Goal: Information Seeking & Learning: Learn about a topic

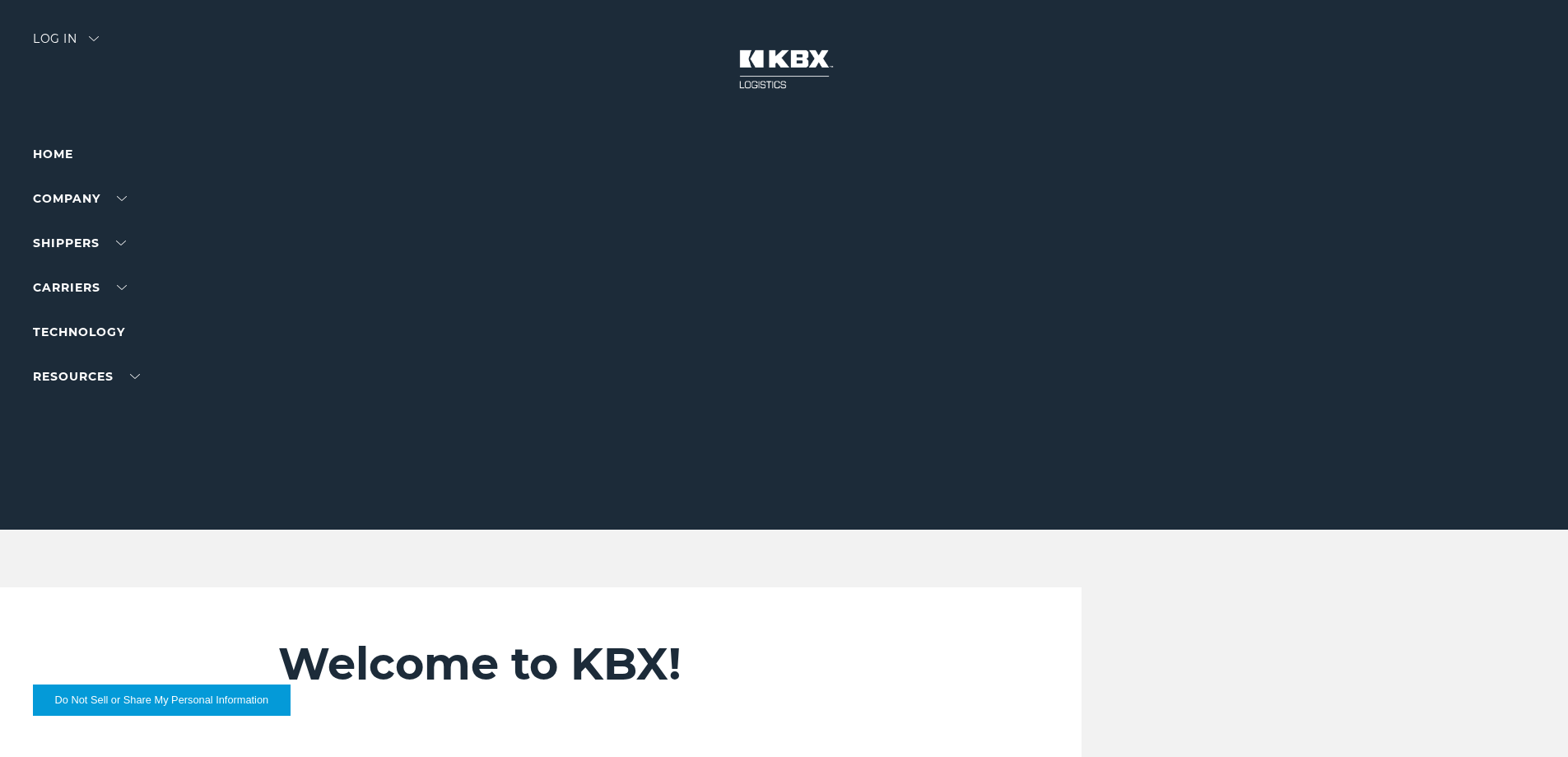
click at [549, 754] on div "Welcome to KBX! Find quick access to what you're looking for here. I am a shipp…" at bounding box center [631, 710] width 705 height 246
click at [74, 228] on link "About Us" at bounding box center [63, 229] width 60 height 13
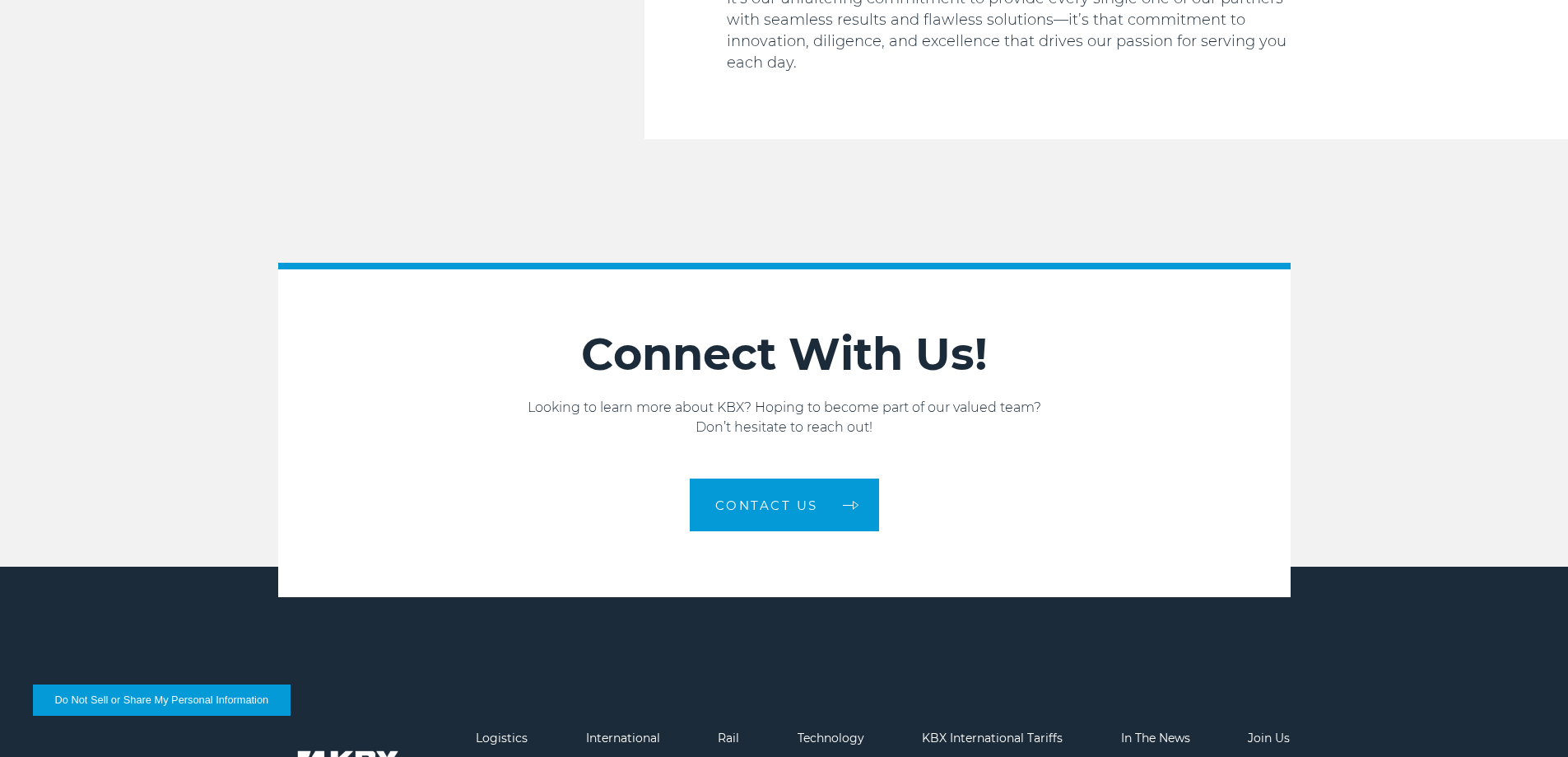
scroll to position [2788, 0]
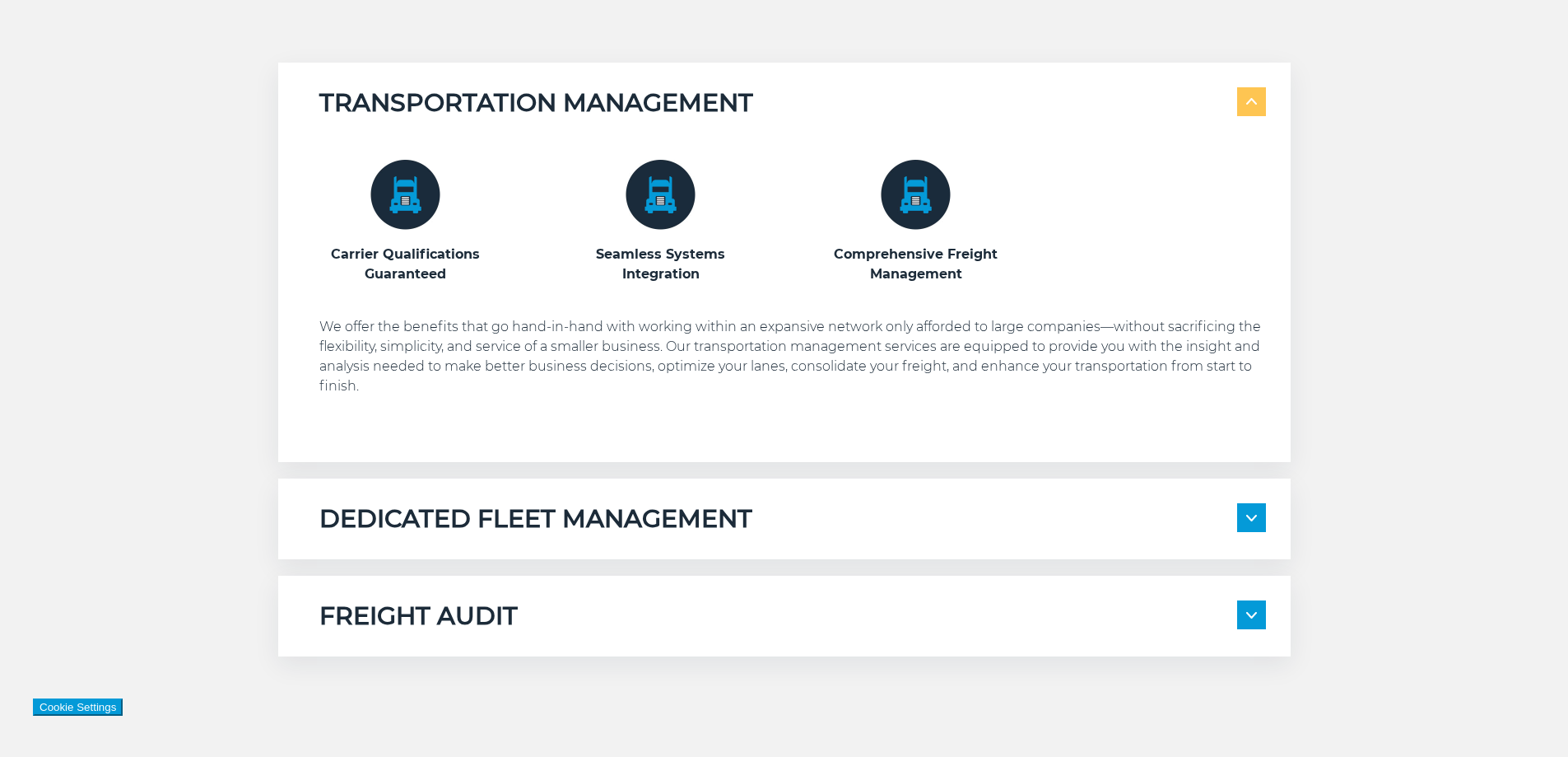
scroll to position [906, 0]
click at [1013, 530] on div "DEDICATED FLEET MANAGEMENT" at bounding box center [793, 518] width 947 height 31
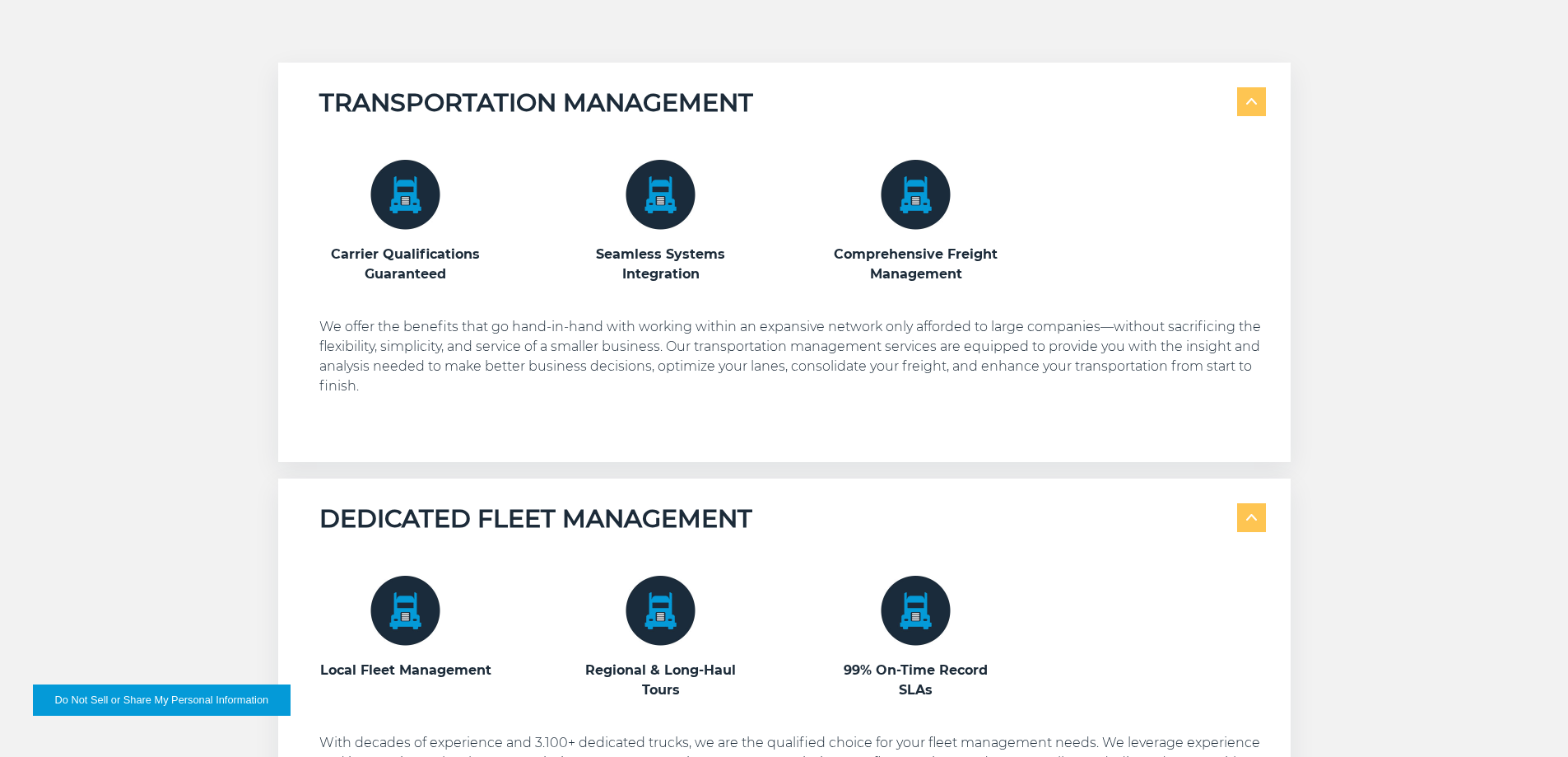
click at [1013, 530] on div "DEDICATED FLEET MANAGEMENT" at bounding box center [793, 518] width 947 height 31
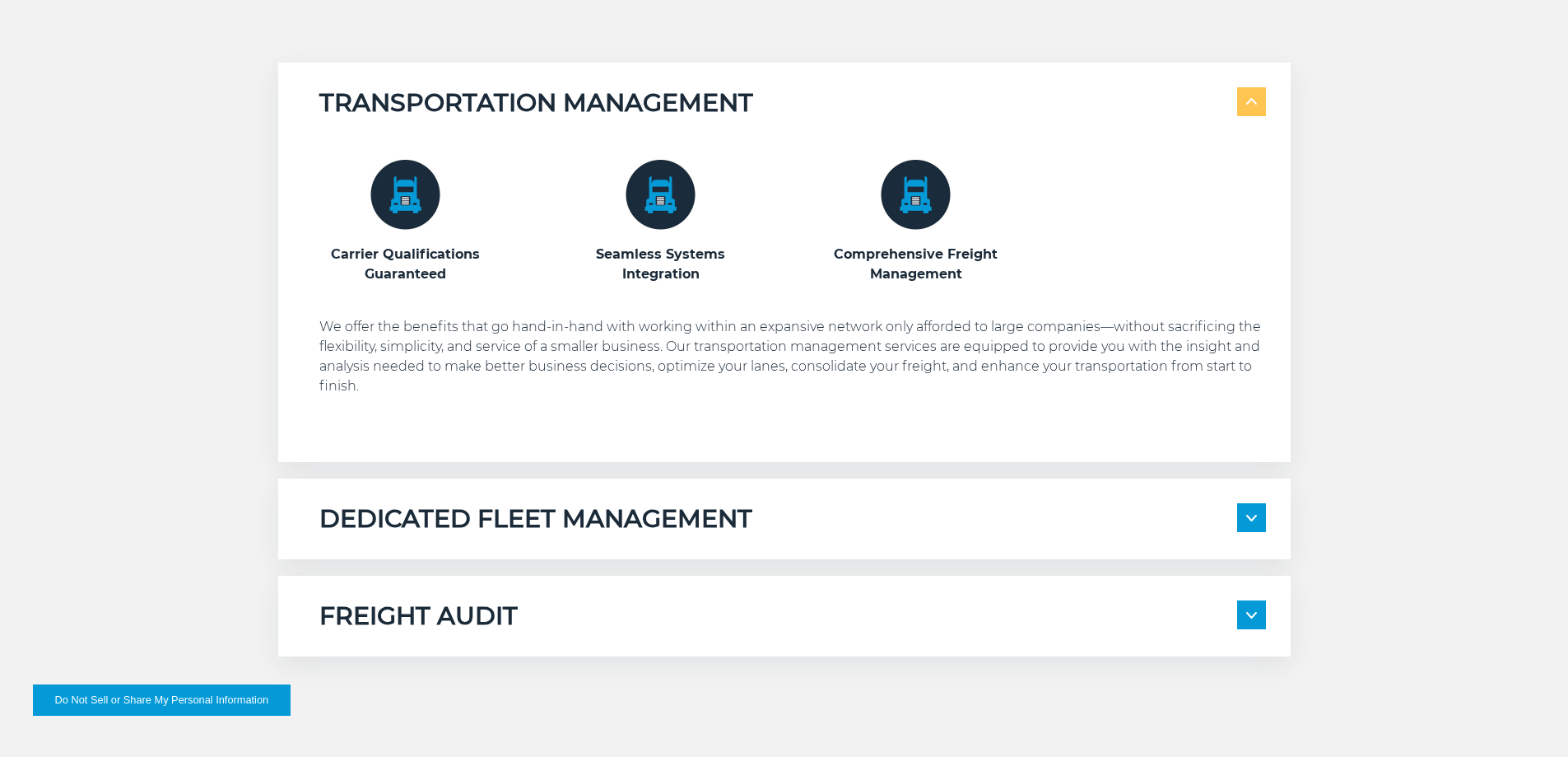
click at [1015, 529] on div "DEDICATED FLEET MANAGEMENT" at bounding box center [793, 518] width 947 height 31
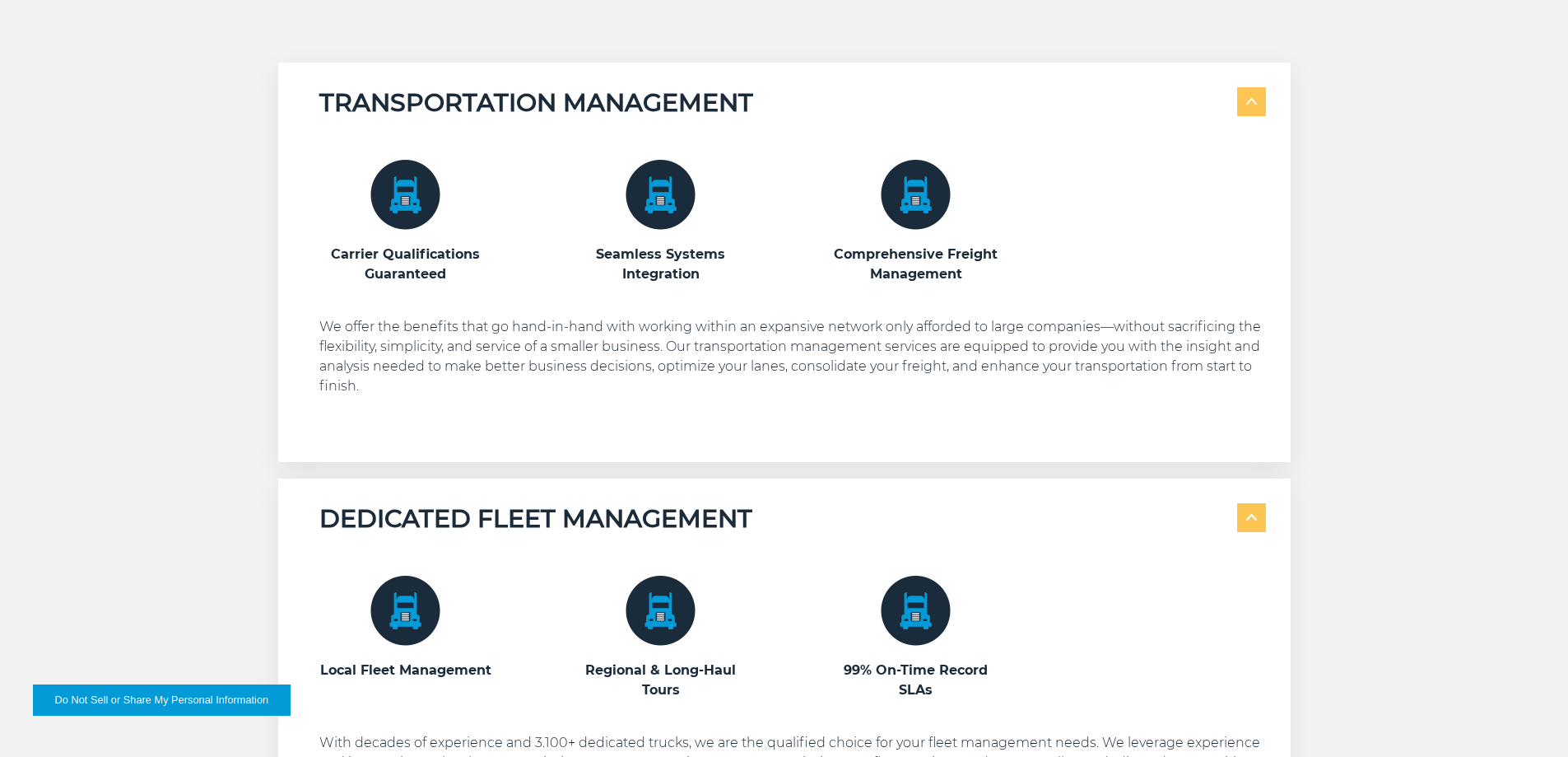
scroll to position [1236, 0]
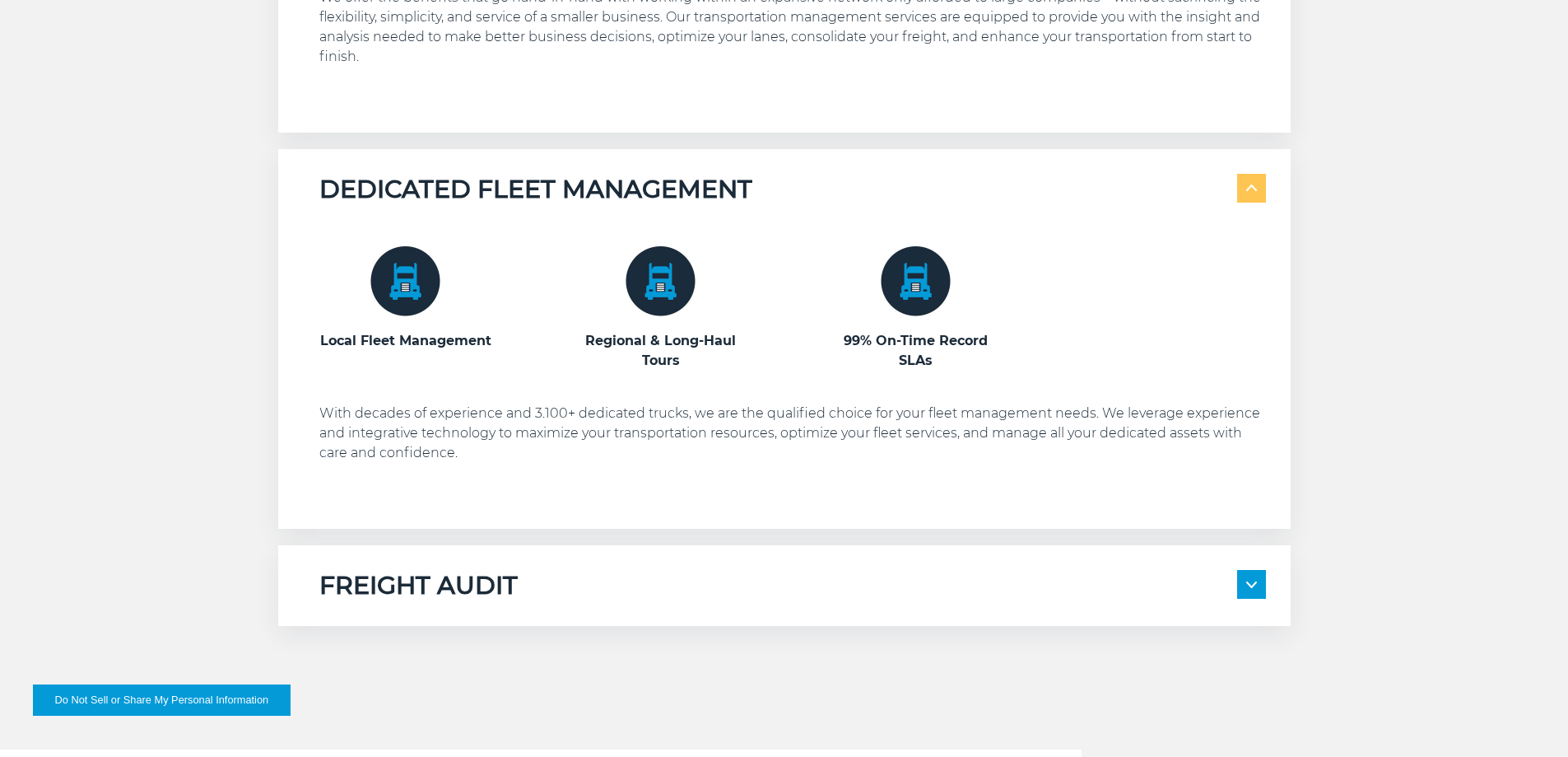
click at [1139, 588] on div "FREIGHT AUDIT" at bounding box center [793, 585] width 947 height 31
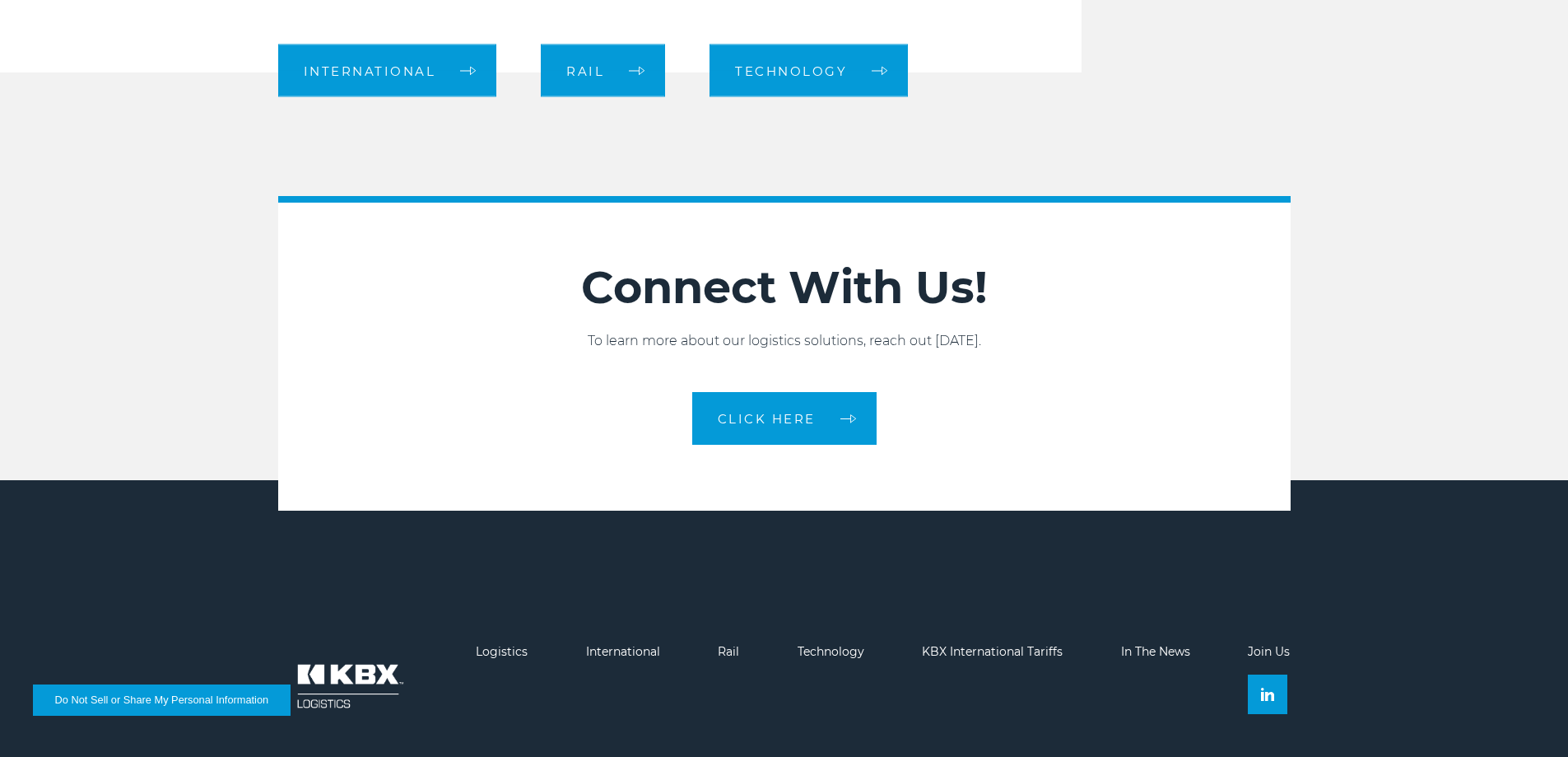
scroll to position [2530, 0]
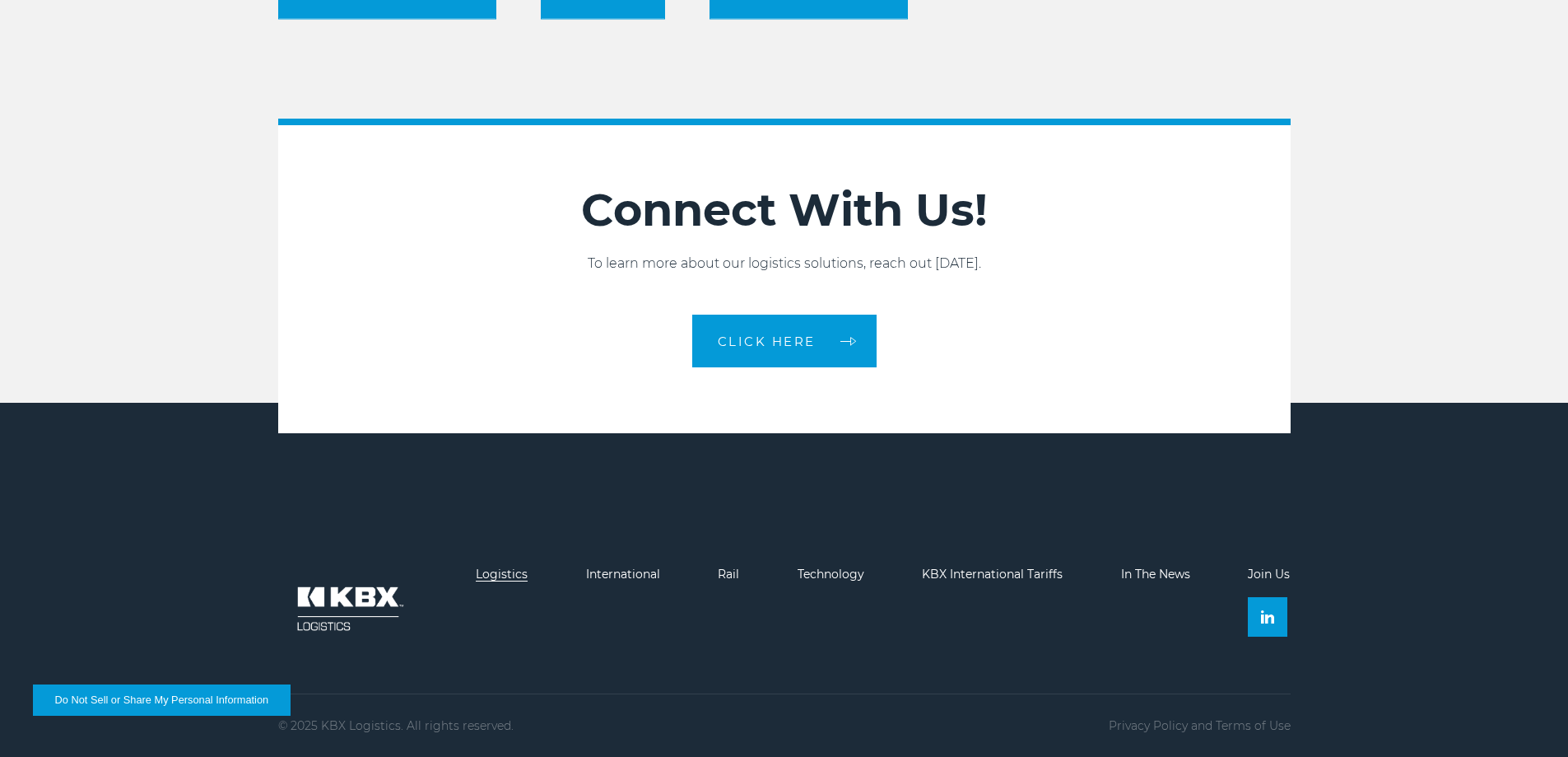
click at [480, 575] on link "Logistics" at bounding box center [501, 574] width 52 height 15
